Goal: Task Accomplishment & Management: Complete application form

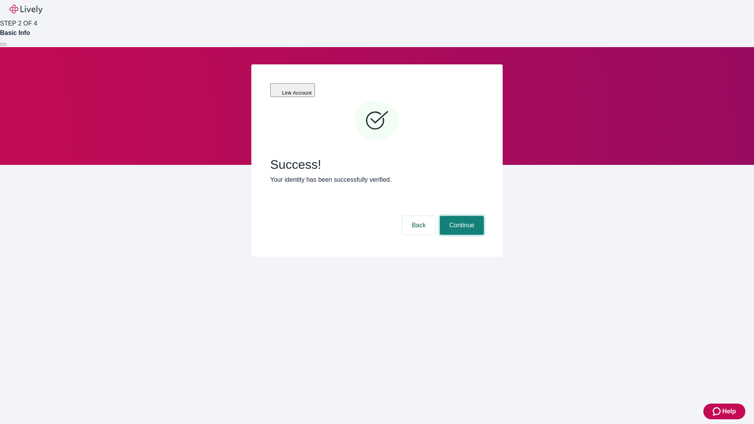
click at [461, 216] on button "Continue" at bounding box center [462, 225] width 44 height 19
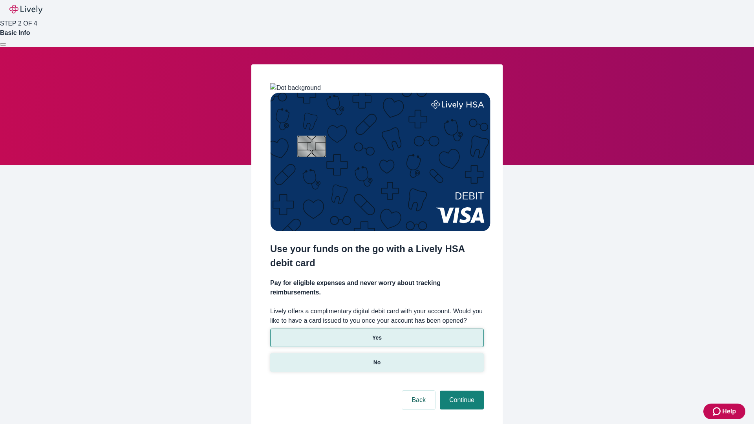
click at [377, 359] on p "No" at bounding box center [377, 363] width 7 height 8
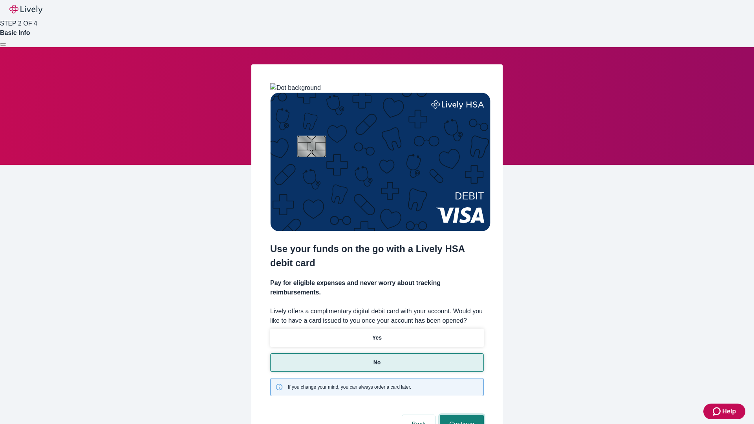
click at [461, 415] on button "Continue" at bounding box center [462, 424] width 44 height 19
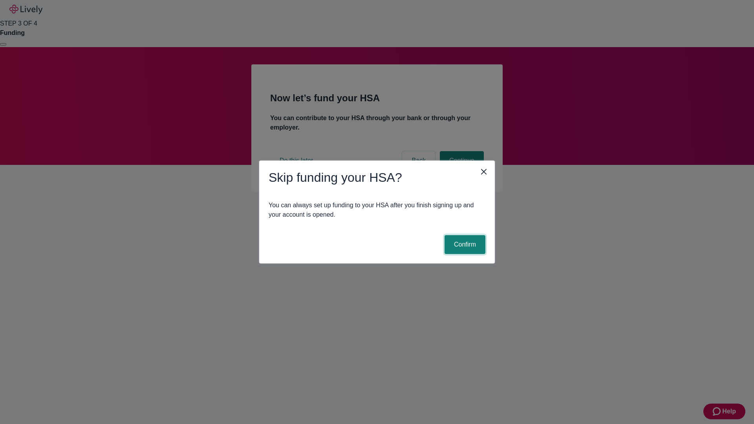
click at [464, 245] on button "Confirm" at bounding box center [465, 244] width 41 height 19
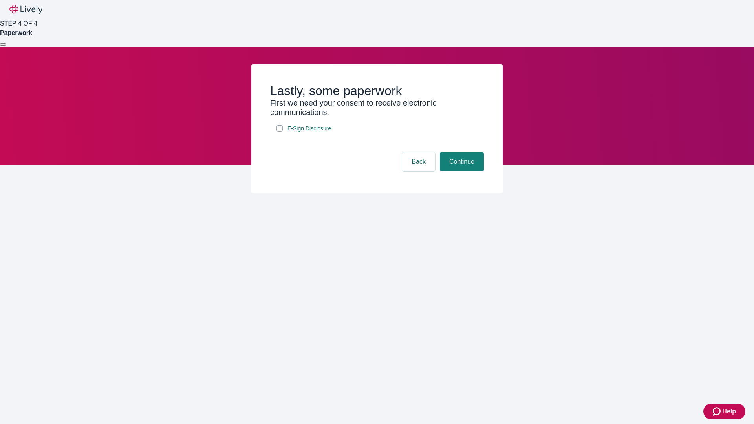
click at [280, 132] on input "E-Sign Disclosure" at bounding box center [280, 128] width 6 height 6
checkbox input "true"
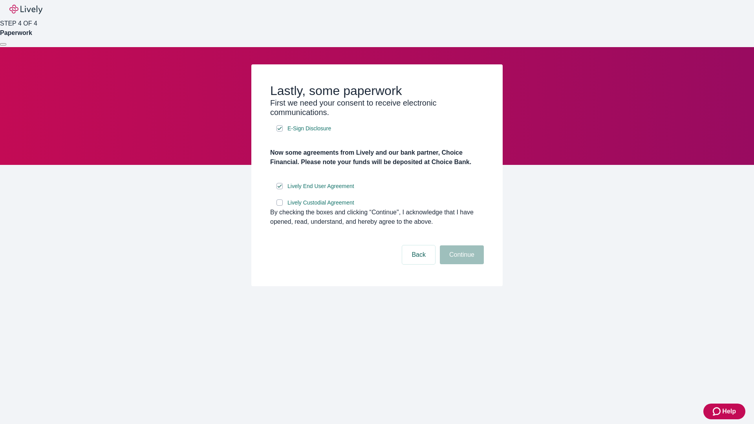
click at [280, 206] on input "Lively Custodial Agreement" at bounding box center [280, 203] width 6 height 6
checkbox input "true"
click at [461, 264] on button "Continue" at bounding box center [462, 254] width 44 height 19
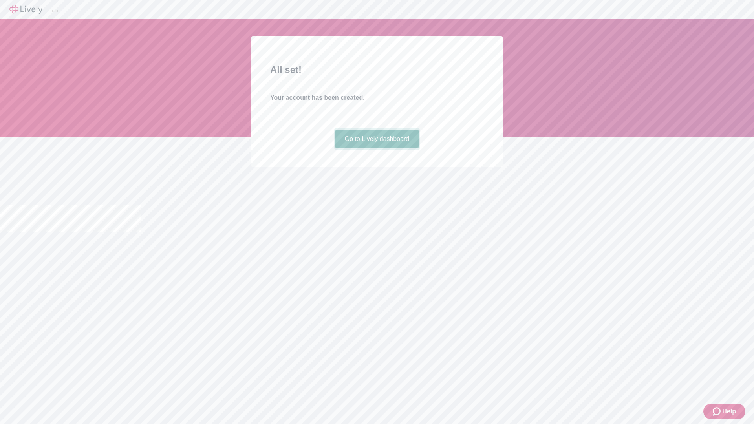
click at [377, 148] on link "Go to Lively dashboard" at bounding box center [377, 139] width 84 height 19
